Goal: Find specific page/section: Find specific page/section

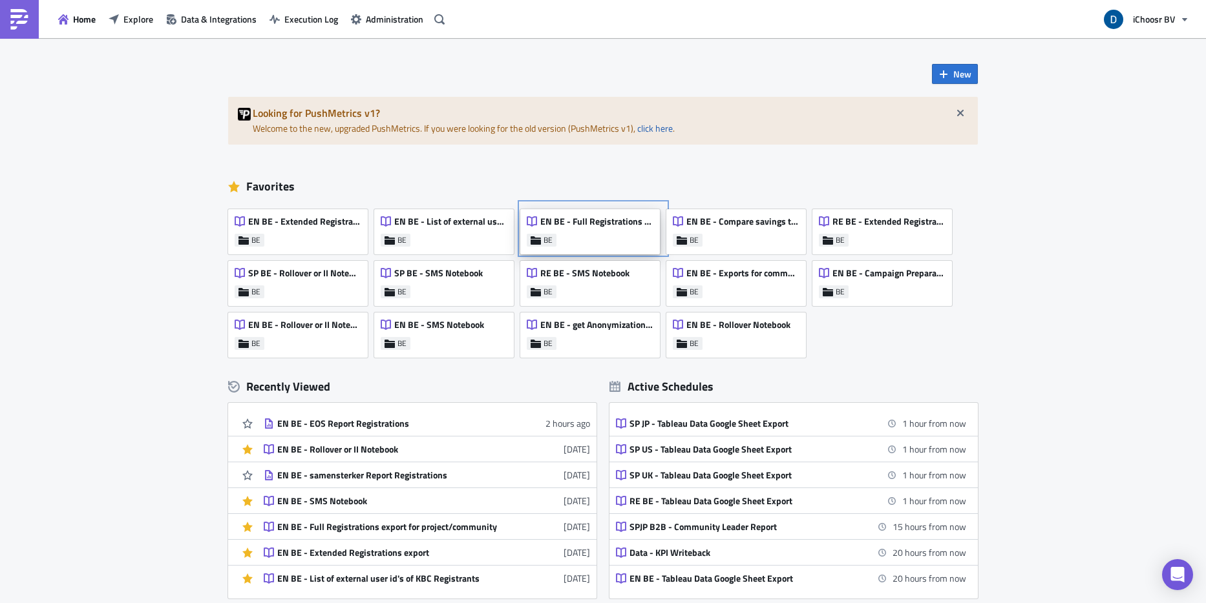
click at [580, 249] on div "EN BE - Full Registrations export for project/community BE" at bounding box center [590, 231] width 140 height 45
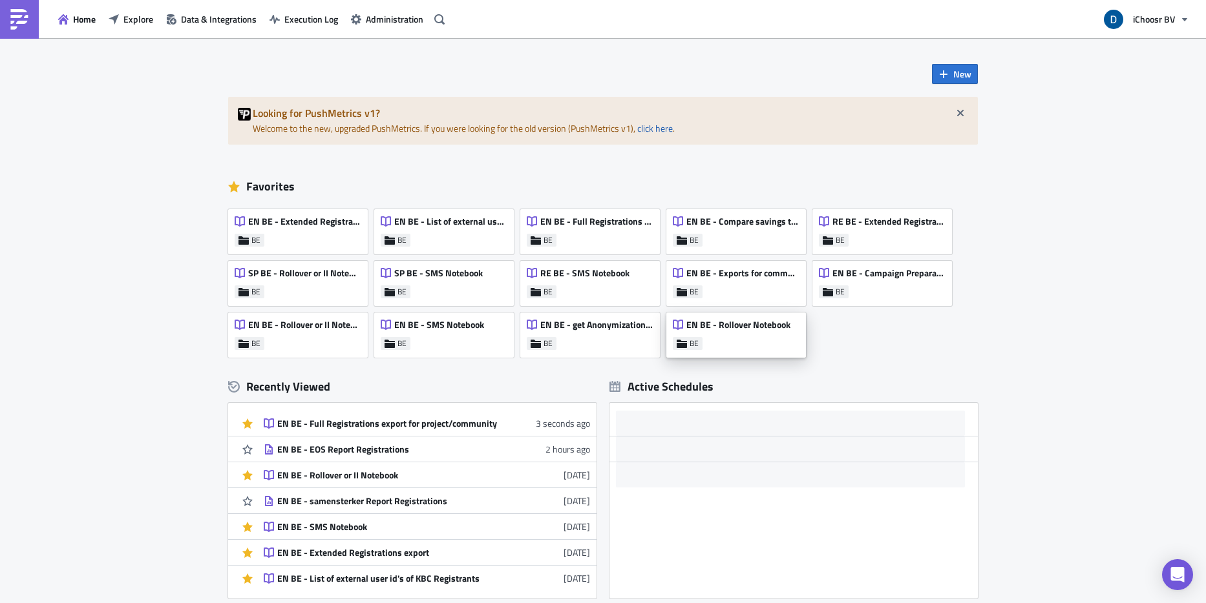
click at [750, 348] on div "EN BE - Rollover Notebook BE" at bounding box center [736, 335] width 140 height 45
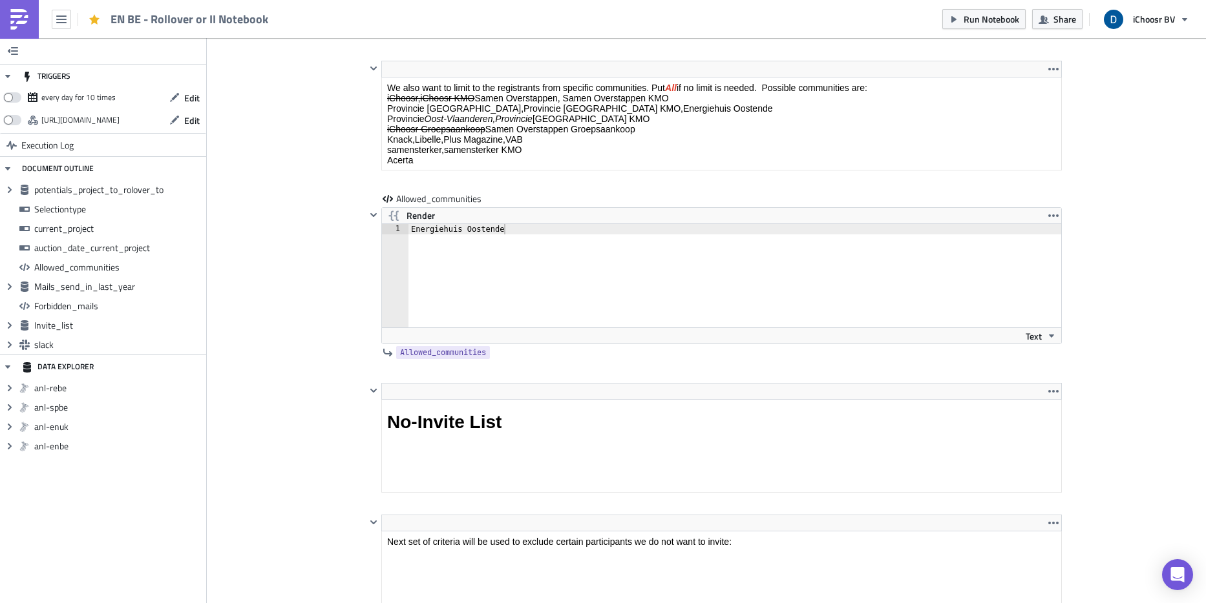
scroll to position [1860, 0]
